Goal: Transaction & Acquisition: Purchase product/service

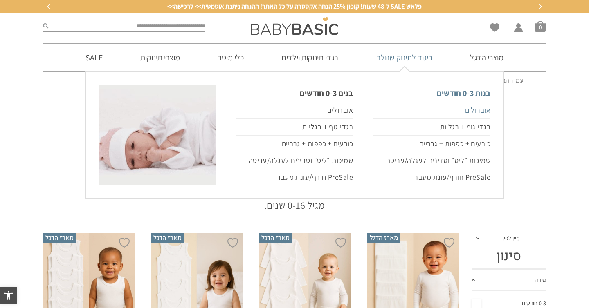
click at [475, 110] on link "אוברולים" at bounding box center [431, 110] width 117 height 17
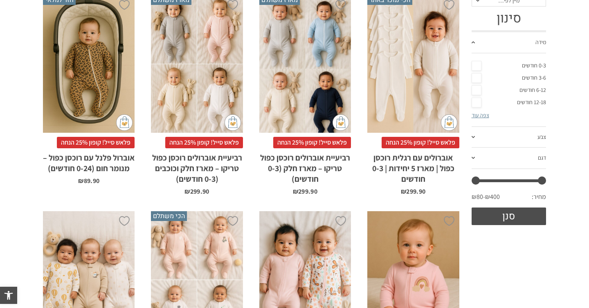
scroll to position [198, 0]
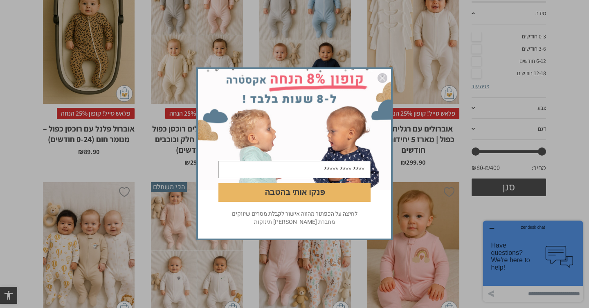
click at [381, 79] on img "סגור" at bounding box center [382, 78] width 10 height 10
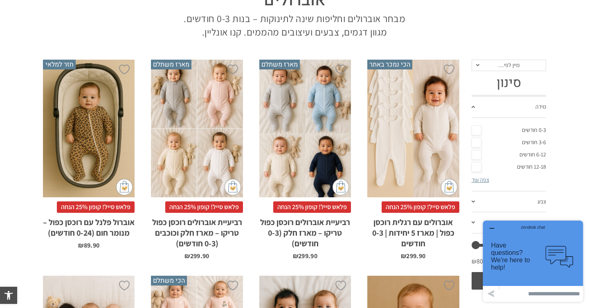
scroll to position [0, 0]
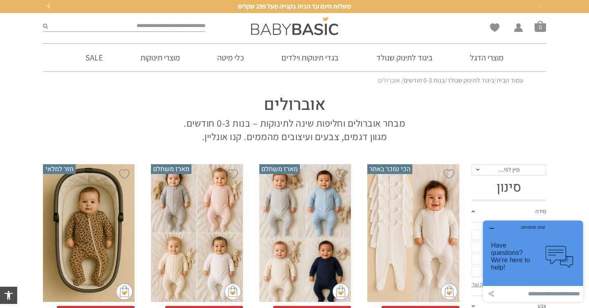
click at [561, 105] on section "אוברולים מבחר אוברולים וחליפות שינה לתינוקות – בנות 0-3 חודשים. מגוון דגמים, צב…" at bounding box center [294, 117] width 589 height 54
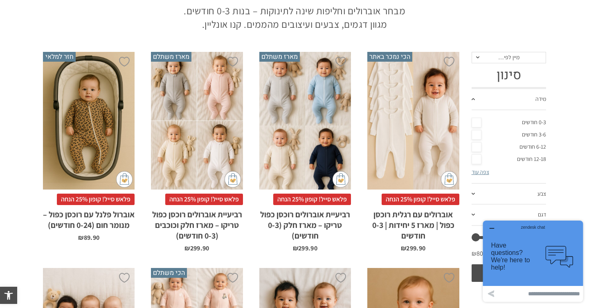
scroll to position [111, 0]
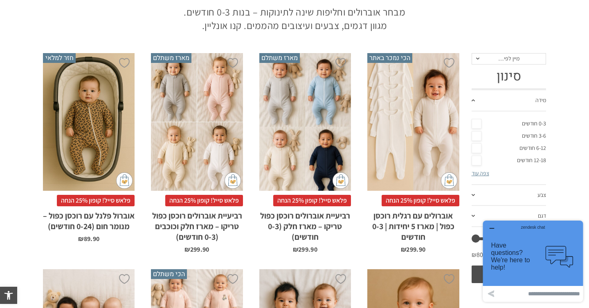
click at [400, 158] on div "x בחירת סוג בד טריקו (עונת מעבר/קיץ) פלנל (חורף)" at bounding box center [413, 122] width 92 height 138
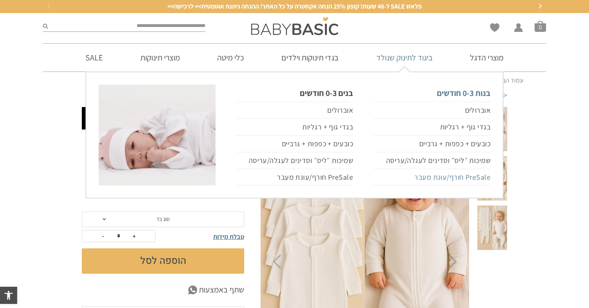
click at [451, 179] on link "PreSale חורף/עונת מעבר" at bounding box center [431, 177] width 117 height 17
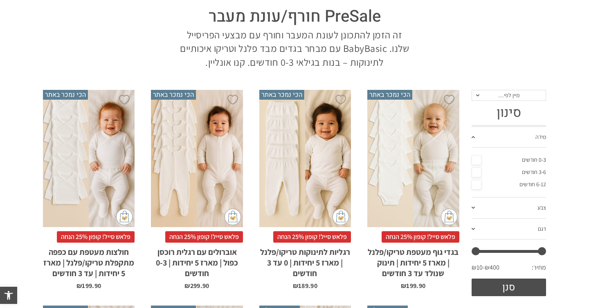
scroll to position [163, 0]
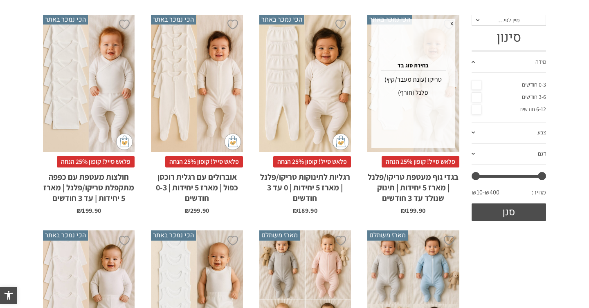
click at [475, 85] on link "0-3 חודשים" at bounding box center [508, 85] width 75 height 12
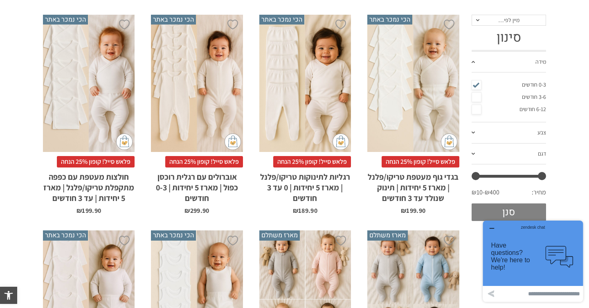
click at [493, 210] on button "סנן" at bounding box center [508, 213] width 75 height 18
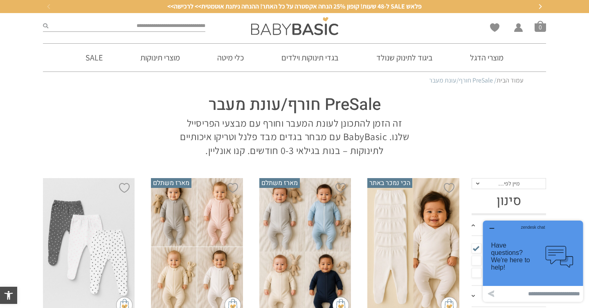
scroll to position [44, 0]
